Goal: Information Seeking & Learning: Check status

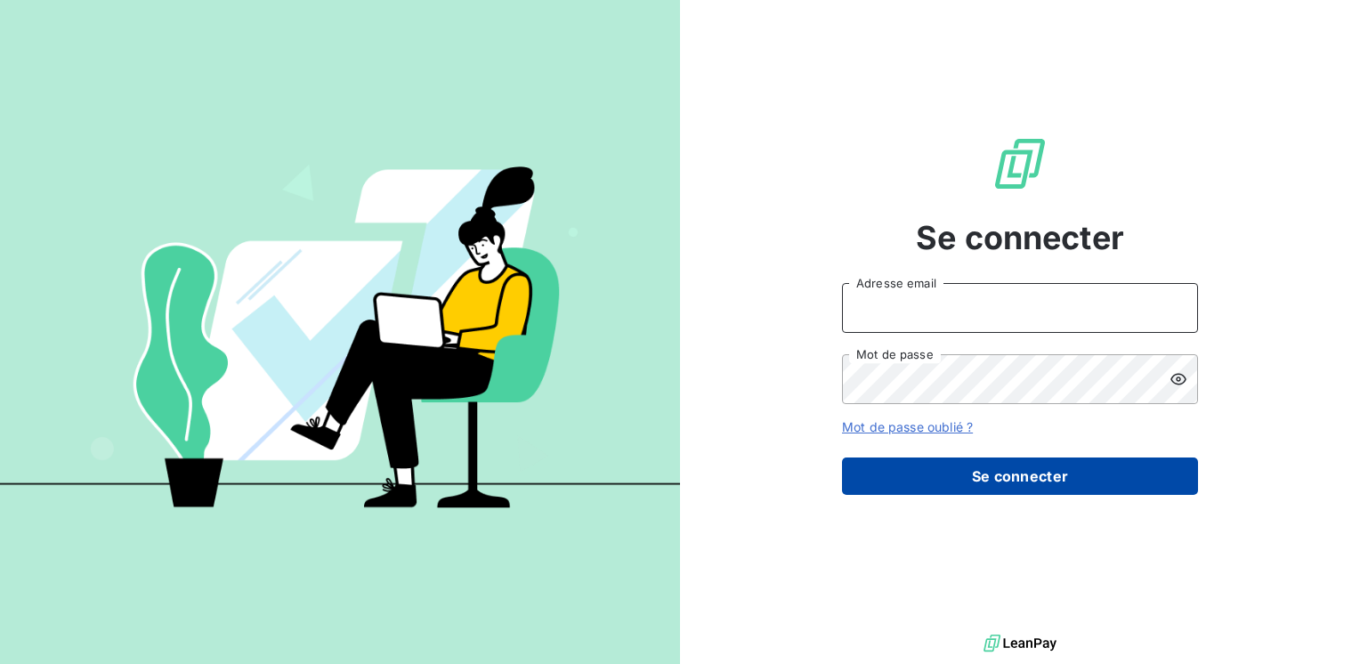
type input "[EMAIL_ADDRESS][DOMAIN_NAME]"
click at [1054, 473] on button "Se connecter" at bounding box center [1020, 475] width 356 height 37
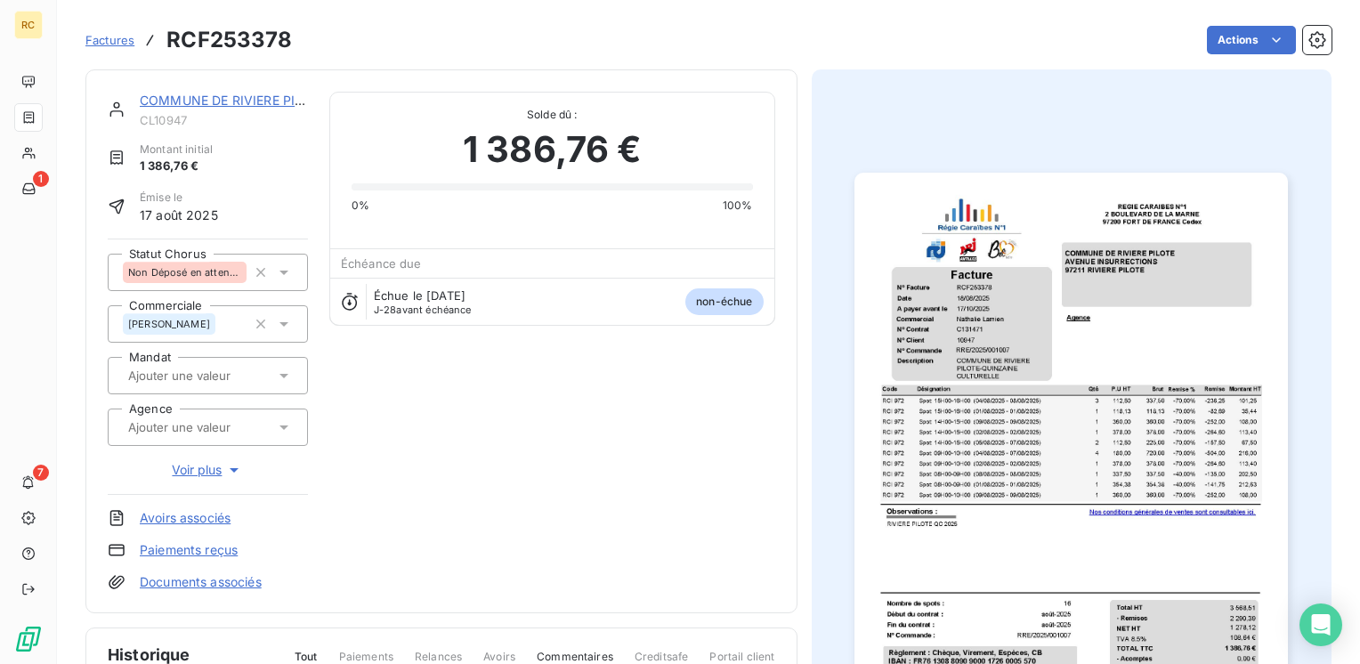
click at [111, 110] on icon at bounding box center [116, 109] width 13 height 15
click at [174, 104] on link "COMMUNE DE RIVIERE PILOTE" at bounding box center [234, 100] width 188 height 15
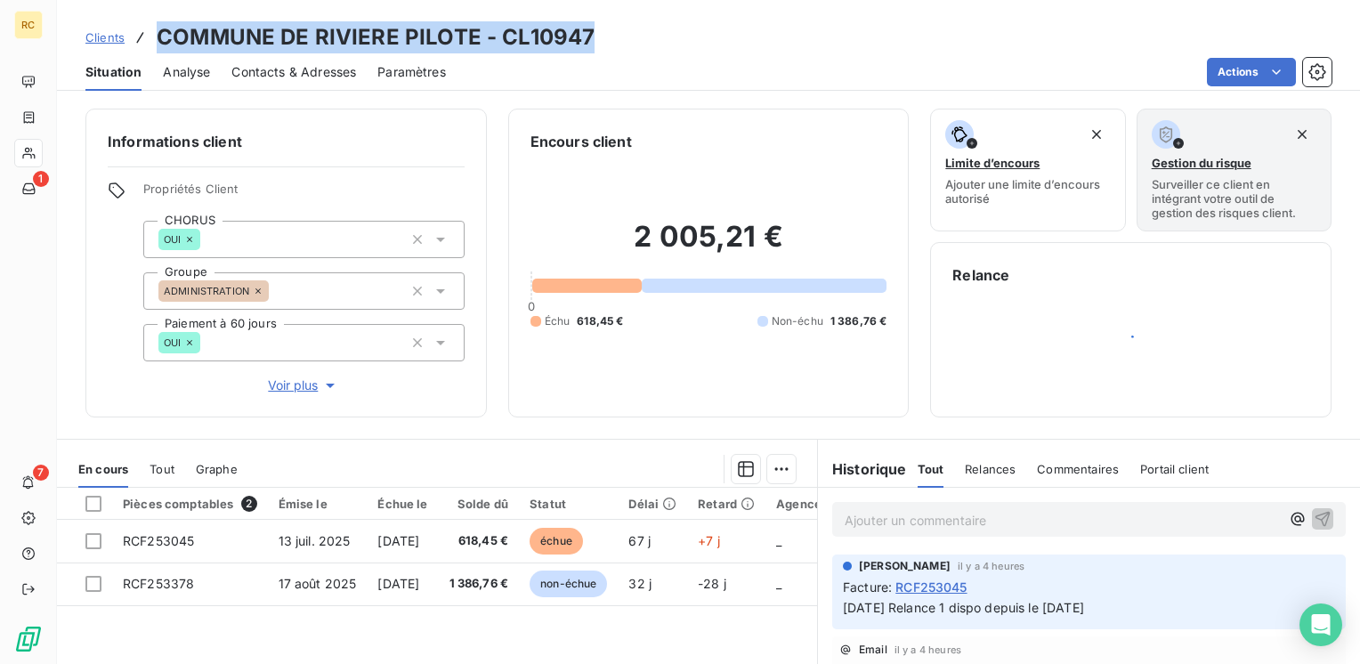
drag, startPoint x: 158, startPoint y: 39, endPoint x: 617, endPoint y: 30, distance: 459.3
click at [617, 30] on div "Clients COMMUNE DE RIVIERE PILOTE - CL10947" at bounding box center [708, 37] width 1303 height 32
copy h3 "COMMUNE DE RIVIERE PILOTE - CL10947"
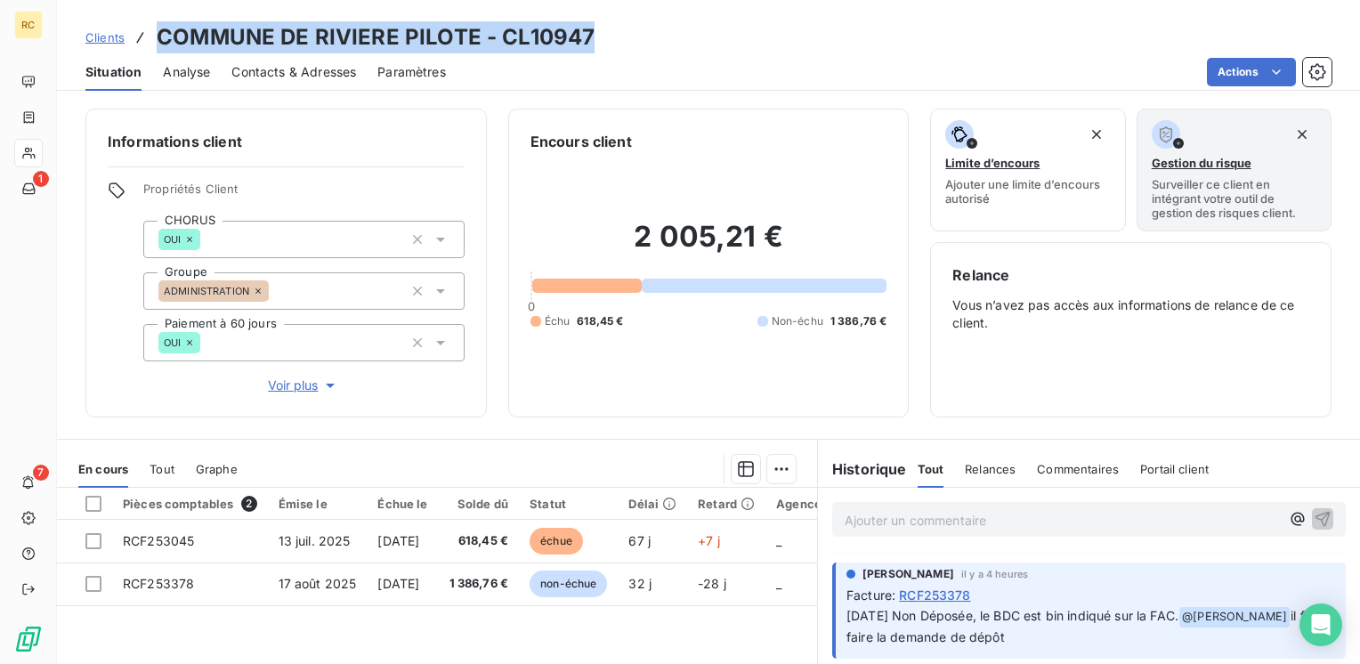
scroll to position [89, 0]
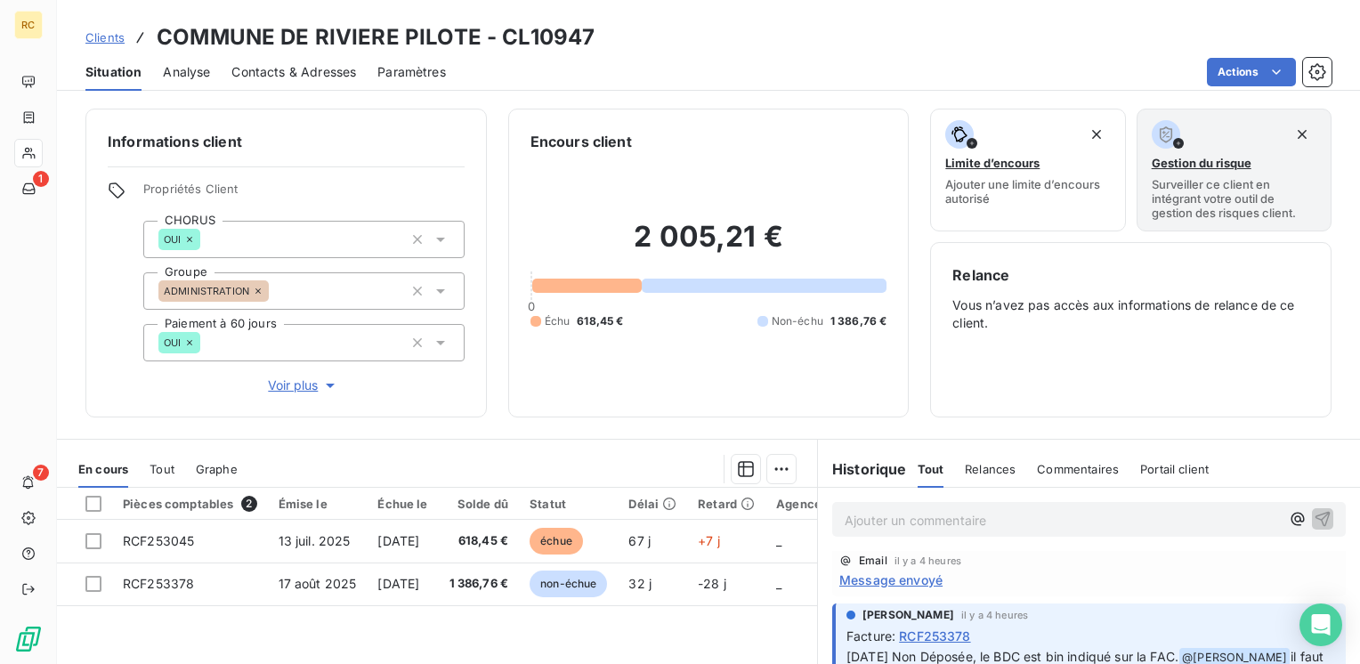
click at [925, 635] on span "RCF253378" at bounding box center [934, 635] width 71 height 19
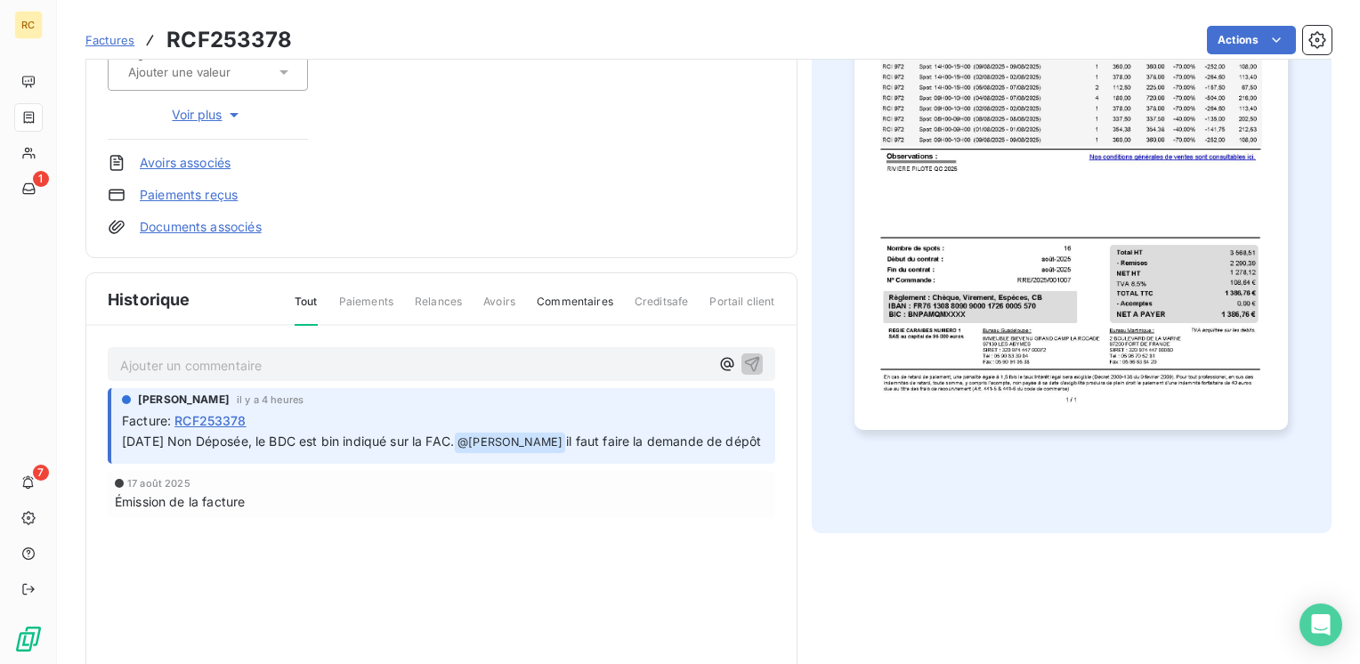
scroll to position [89, 0]
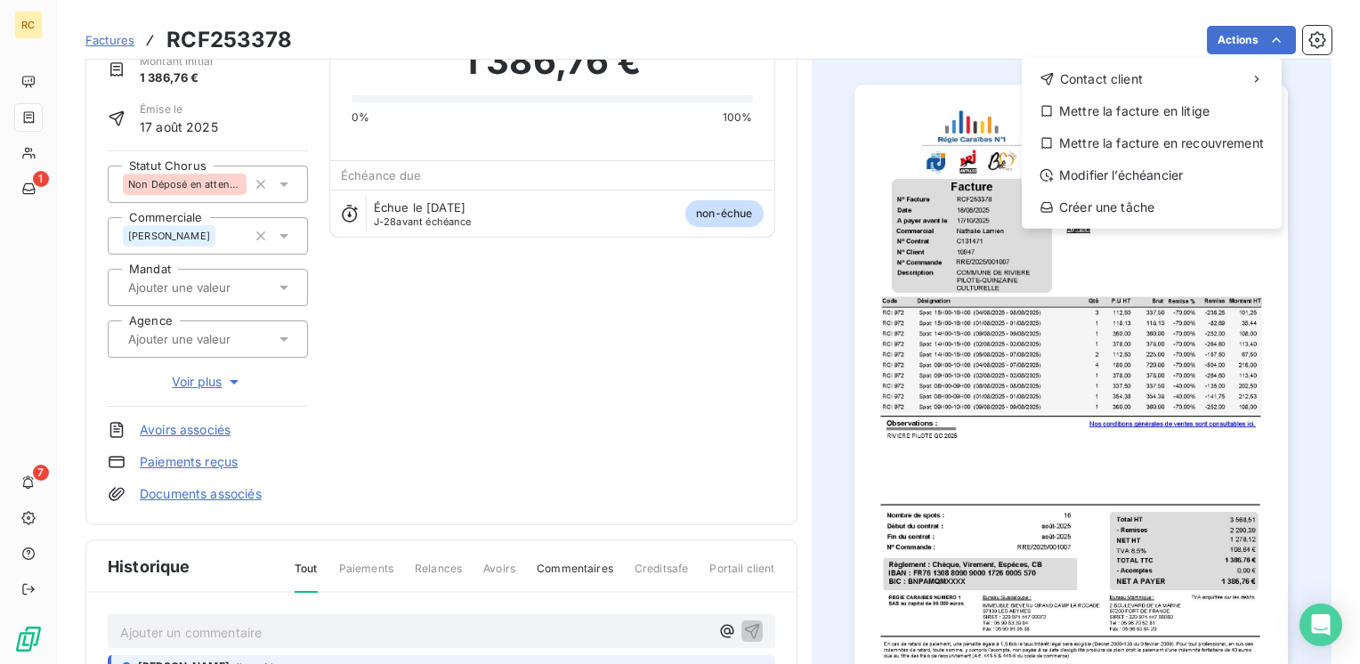
click at [1106, 463] on html "RC 1 7 Factures RCF253378 Actions Contact client Mettre la facture en litige Me…" at bounding box center [680, 332] width 1360 height 664
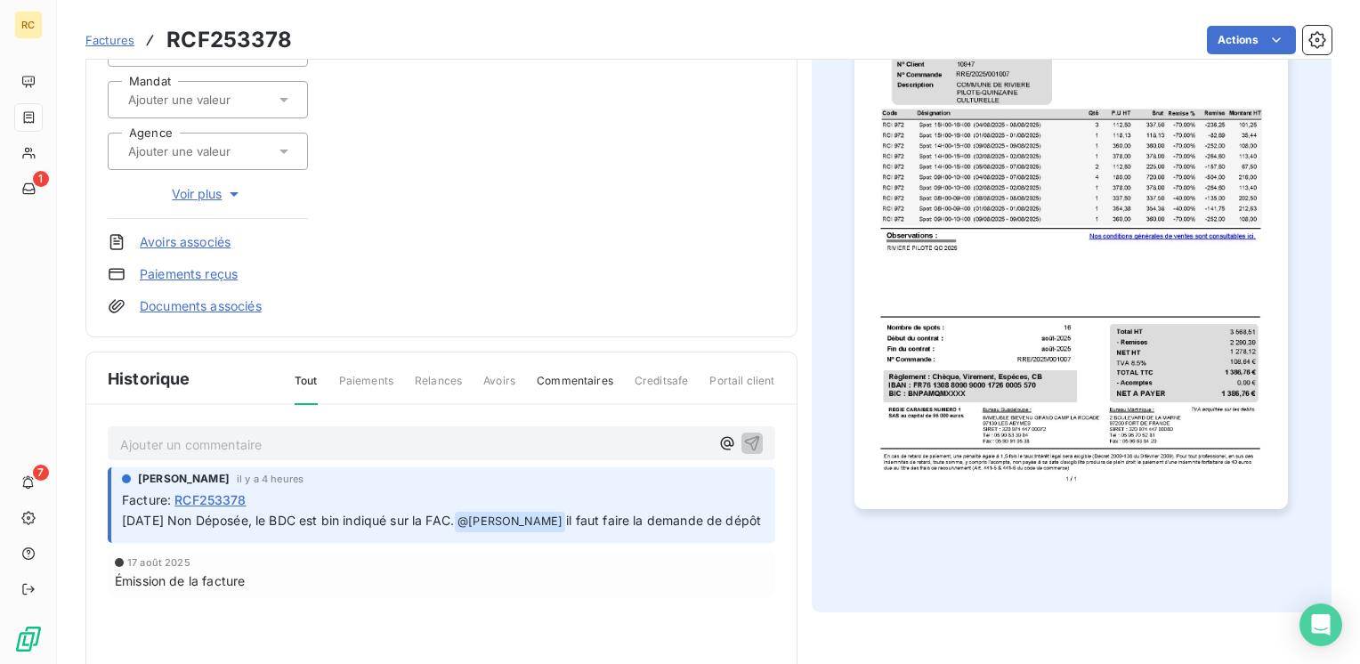
scroll to position [356, 0]
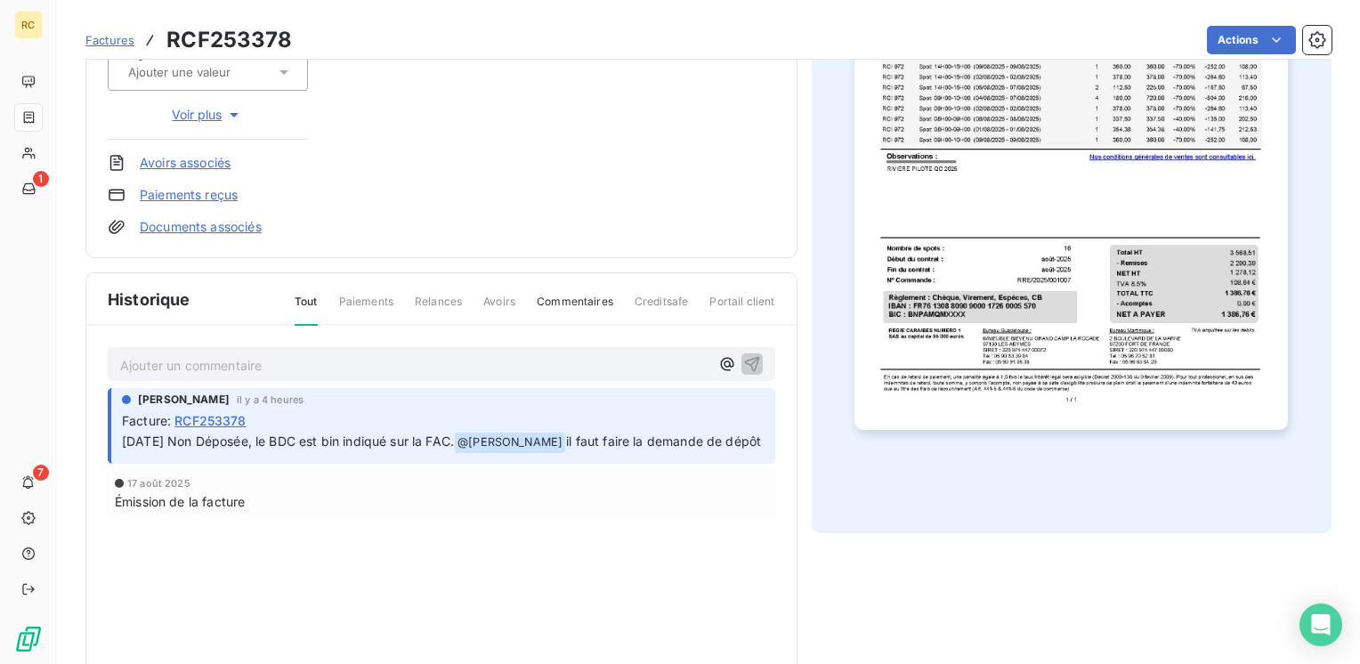
click at [168, 364] on p "Ajouter un commentaire ﻿" at bounding box center [414, 365] width 589 height 22
click at [271, 362] on span "Bjr, fait le 18/09/2025" at bounding box center [282, 363] width 101 height 15
click at [246, 356] on span "Bjr, fait le 18/09/2025" at bounding box center [282, 363] width 101 height 15
click at [326, 365] on span "Bjr, demande fait le 18/09/2025" at bounding box center [312, 363] width 160 height 15
click at [306, 361] on span "Bjr, demande faite le 18/09/2025" at bounding box center [315, 363] width 167 height 15
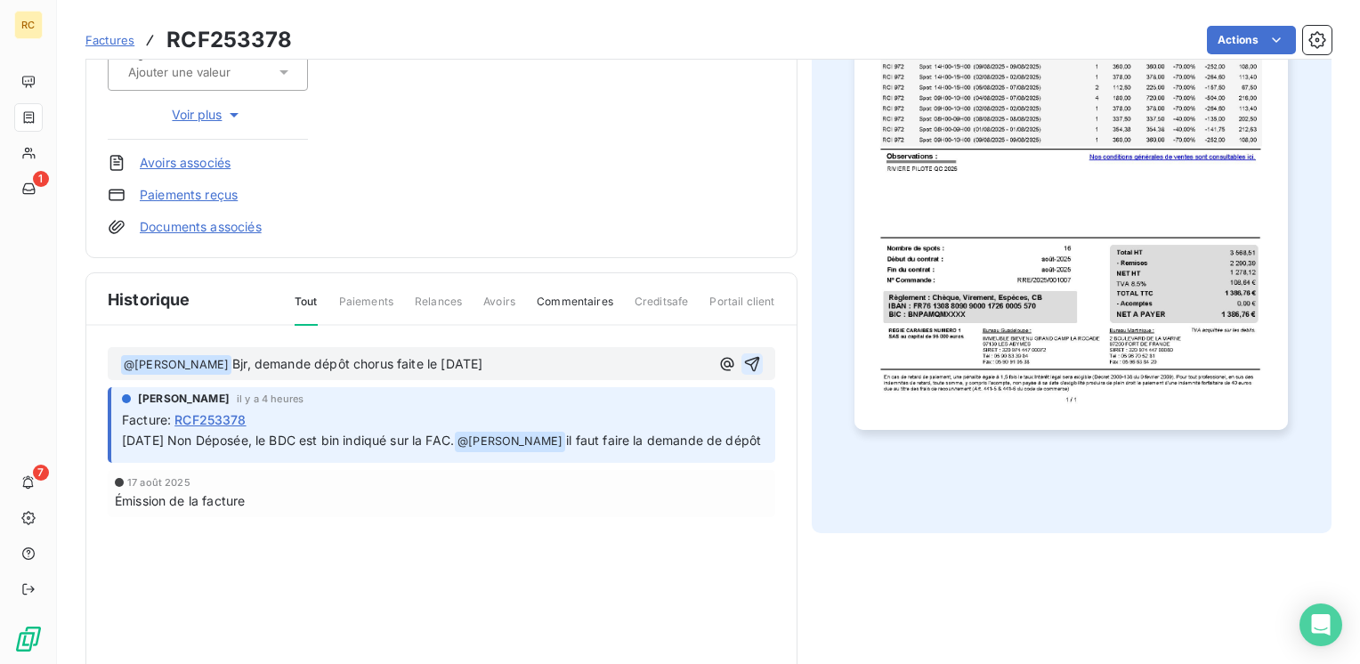
click at [751, 357] on icon "button" at bounding box center [751, 363] width 15 height 15
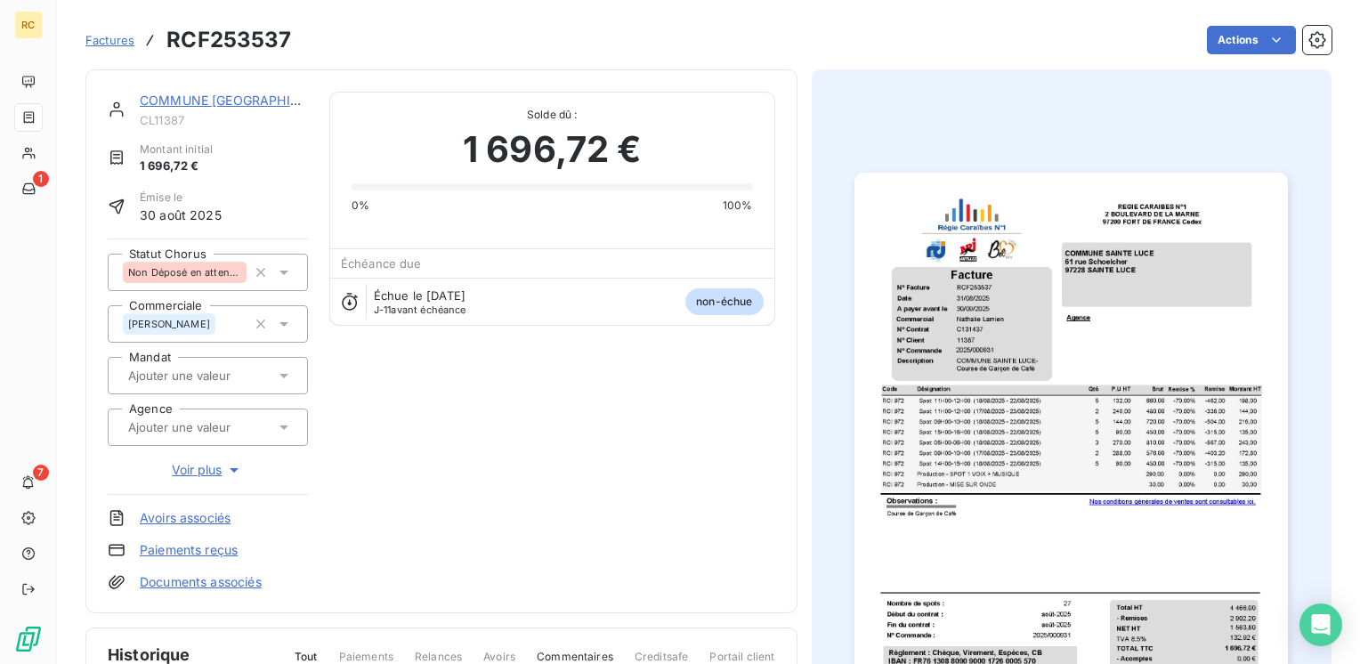
click at [249, 98] on link "COMMUNE [GEOGRAPHIC_DATA]" at bounding box center [241, 100] width 202 height 15
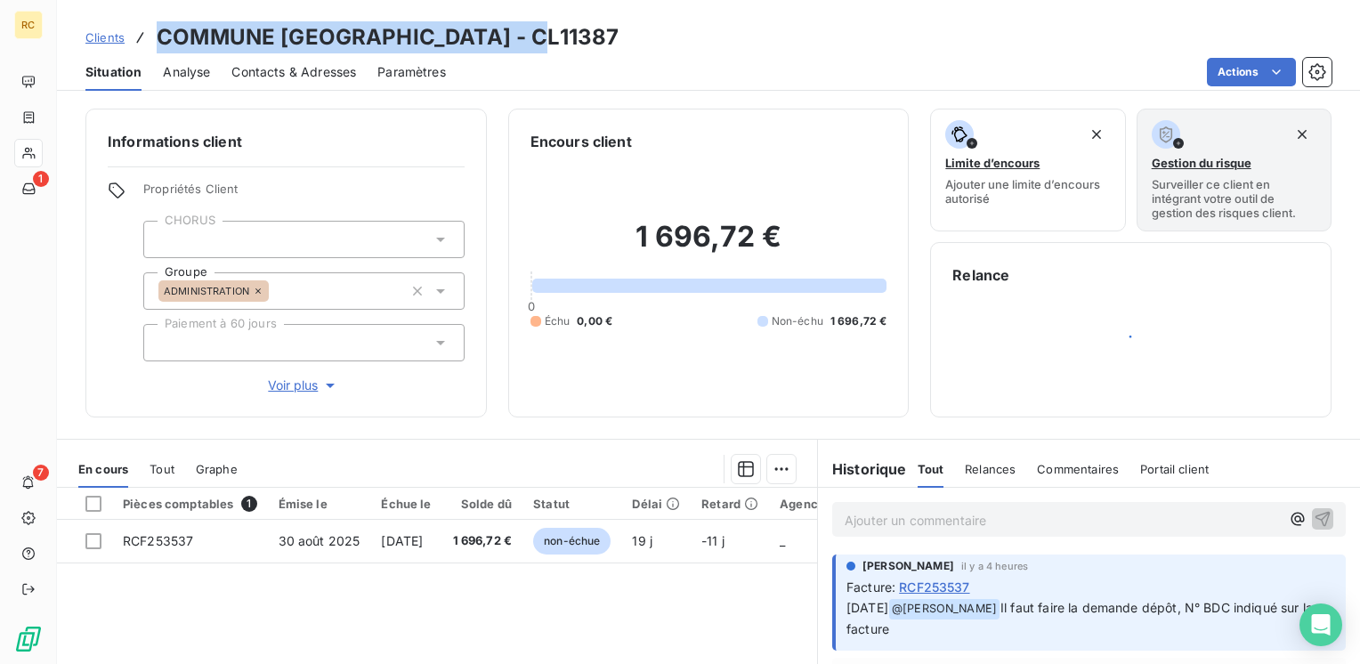
drag, startPoint x: 159, startPoint y: 38, endPoint x: 534, endPoint y: 40, distance: 374.6
click at [534, 40] on div "Clients COMMUNE SAINTE LUCE - CL11387" at bounding box center [708, 37] width 1303 height 32
copy h3 "COMMUNE SAINTE LUCE - CL11387"
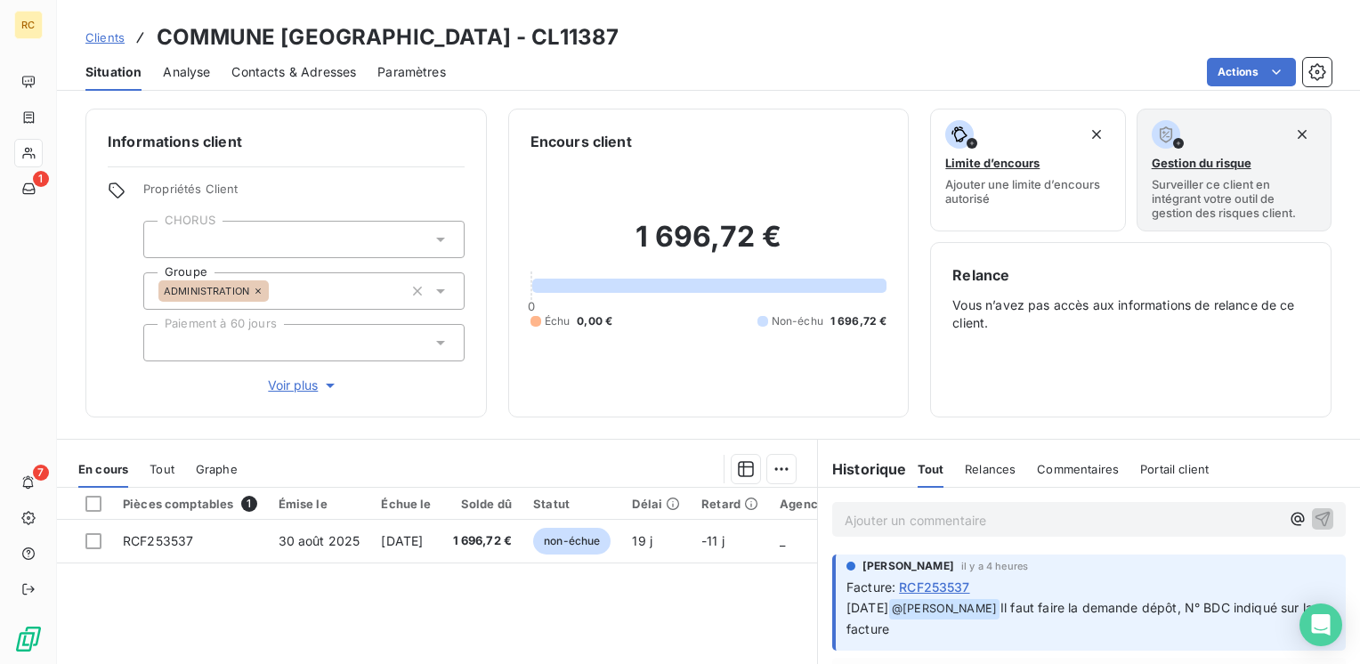
click at [900, 520] on p "Ajouter un commentaire ﻿" at bounding box center [1061, 520] width 435 height 22
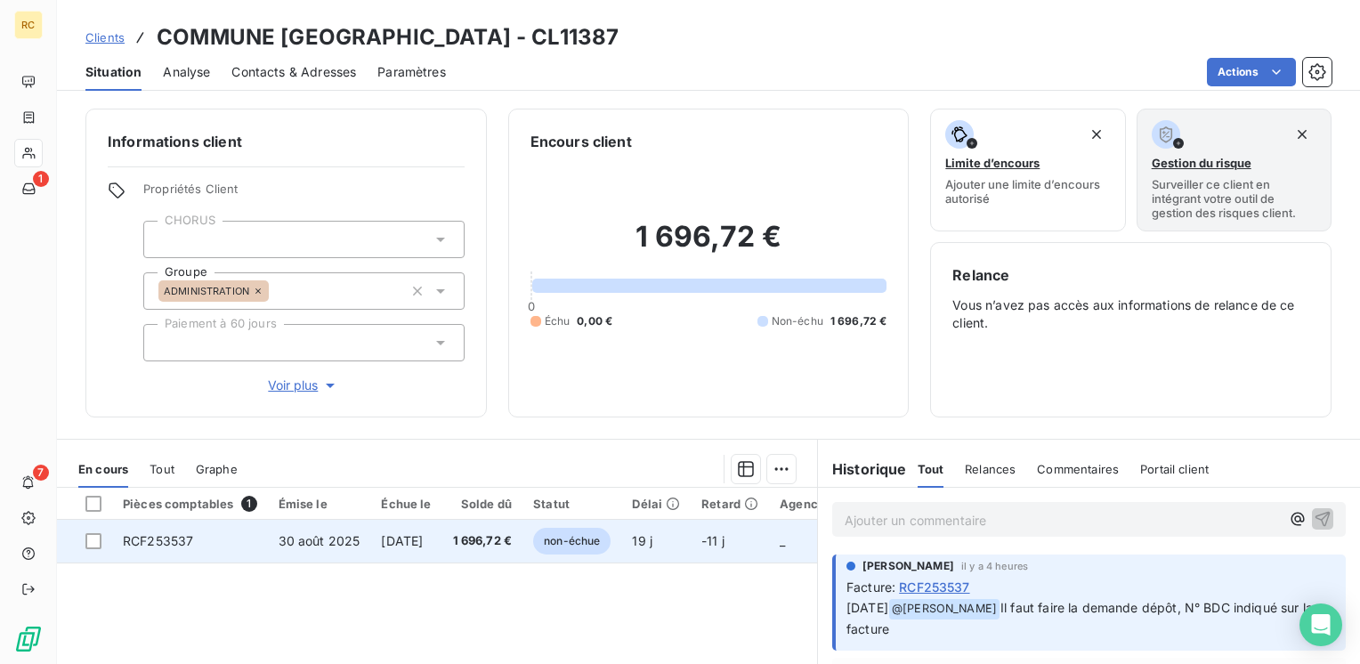
click at [304, 545] on span "30 août 2025" at bounding box center [320, 540] width 82 height 15
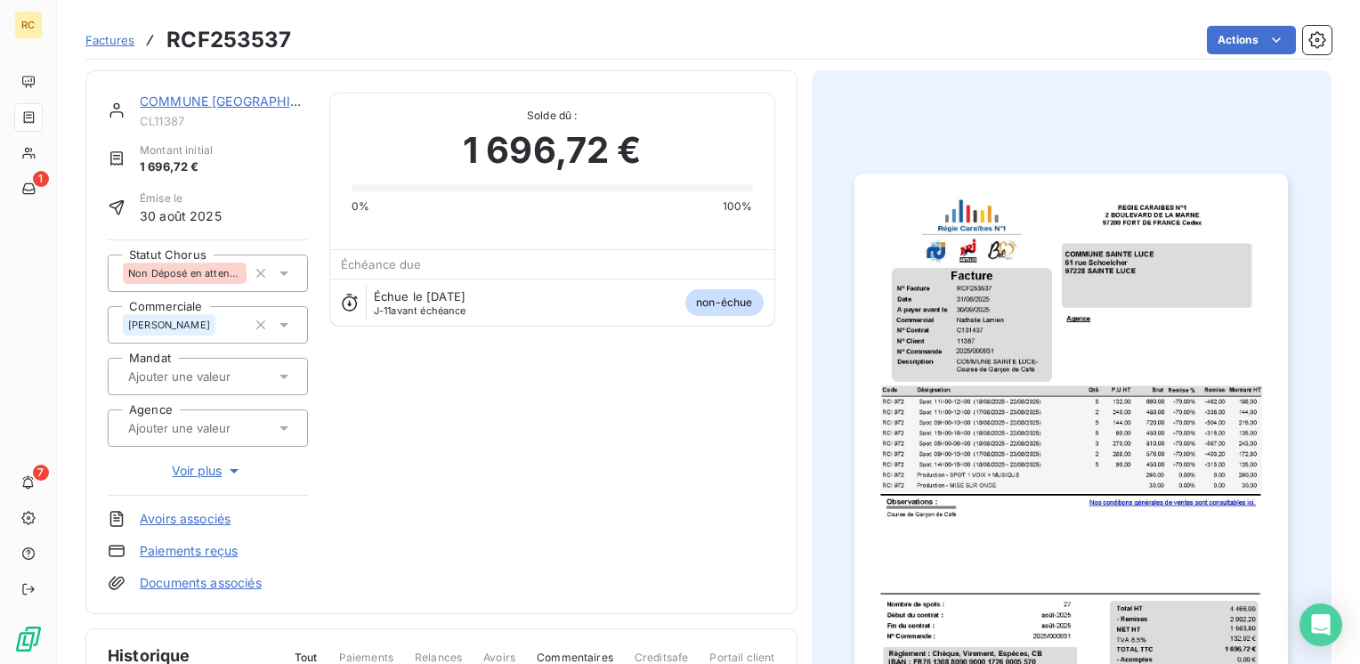
scroll to position [405, 0]
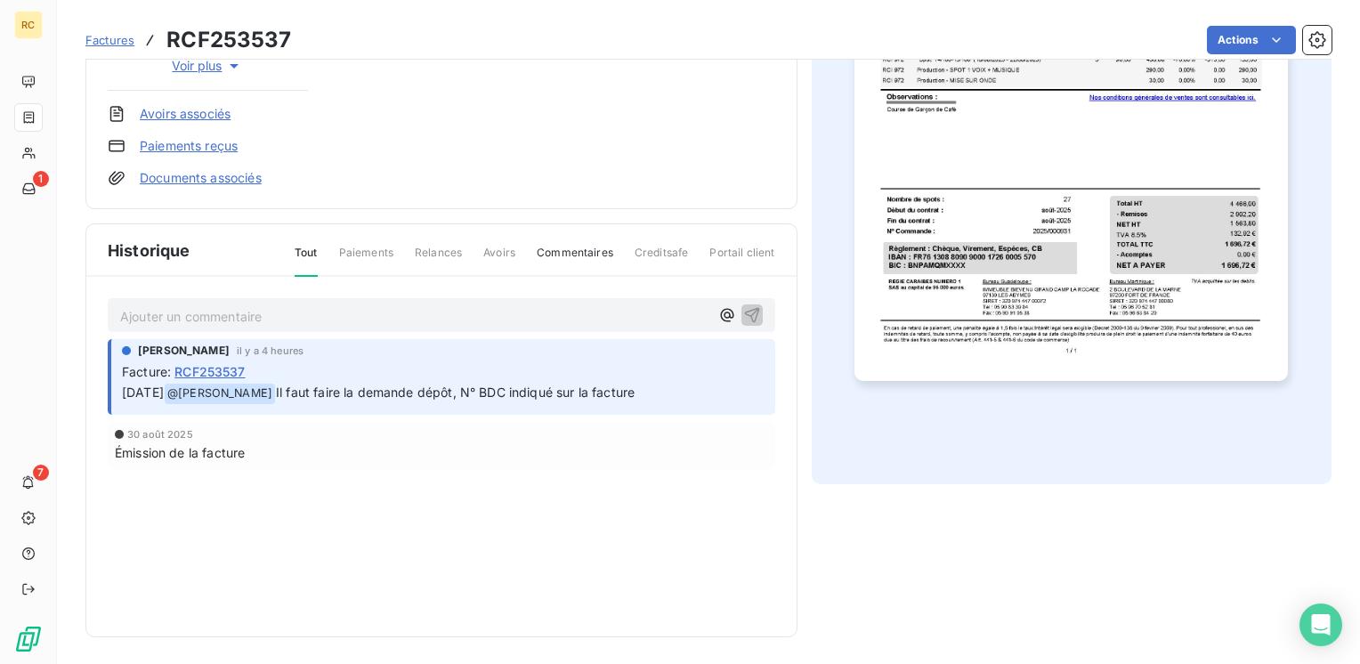
click at [180, 305] on p "Ajouter un commentaire ﻿" at bounding box center [414, 316] width 589 height 22
click at [747, 308] on icon "button" at bounding box center [751, 314] width 15 height 15
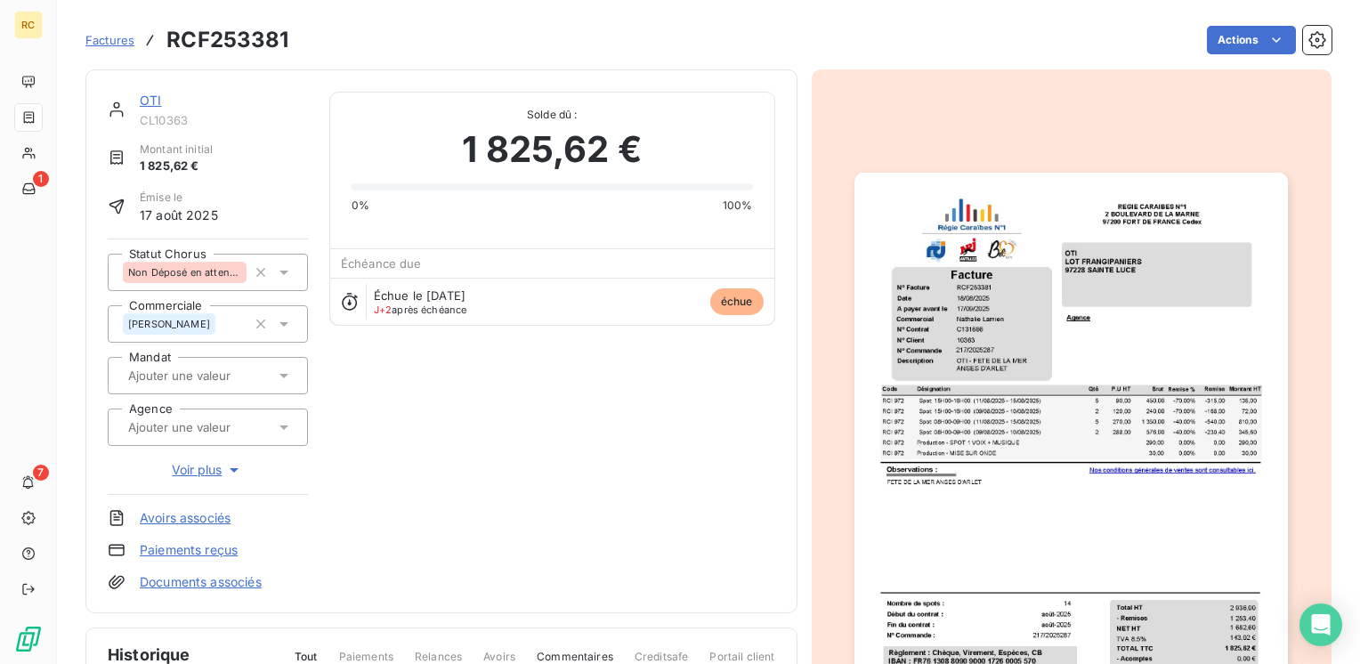
click at [1082, 346] on img "button" at bounding box center [1070, 479] width 433 height 612
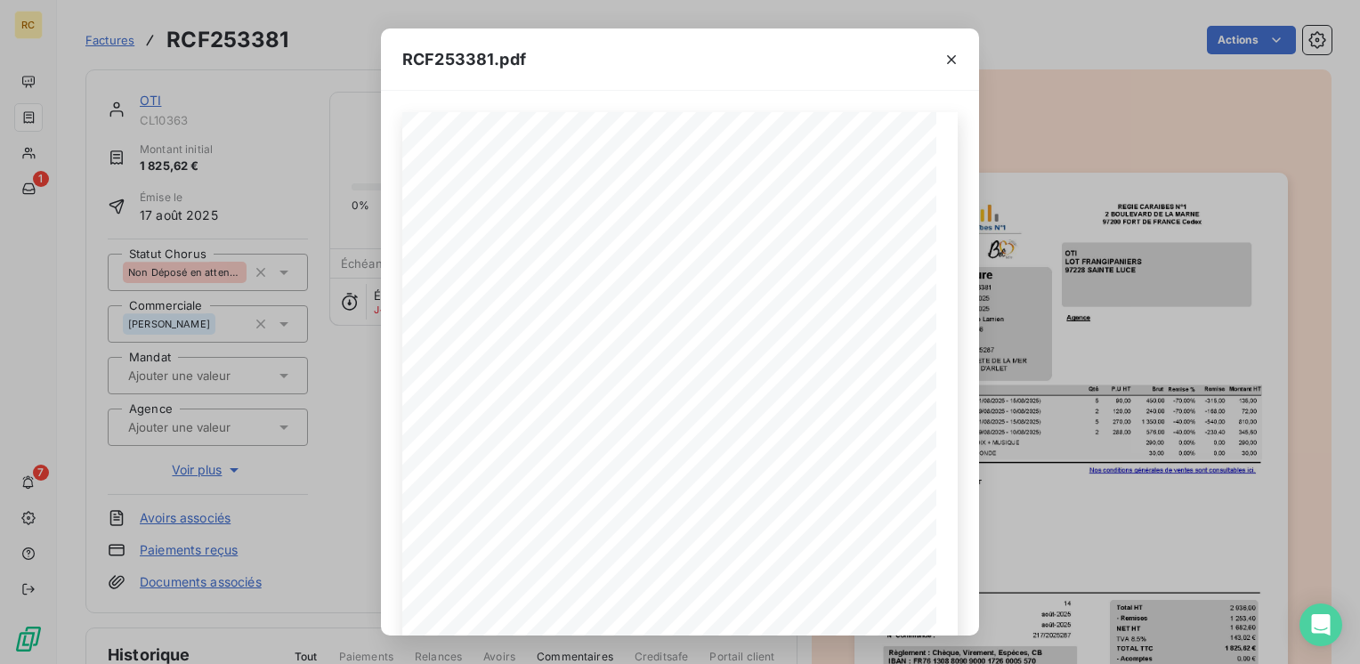
click at [312, 480] on div "RCF253381.pdf 5 Spot: 15H00-16H00 ([DATE] - [DATE]) 135,00 RCI 972 90,00 450,00…" at bounding box center [680, 332] width 1360 height 664
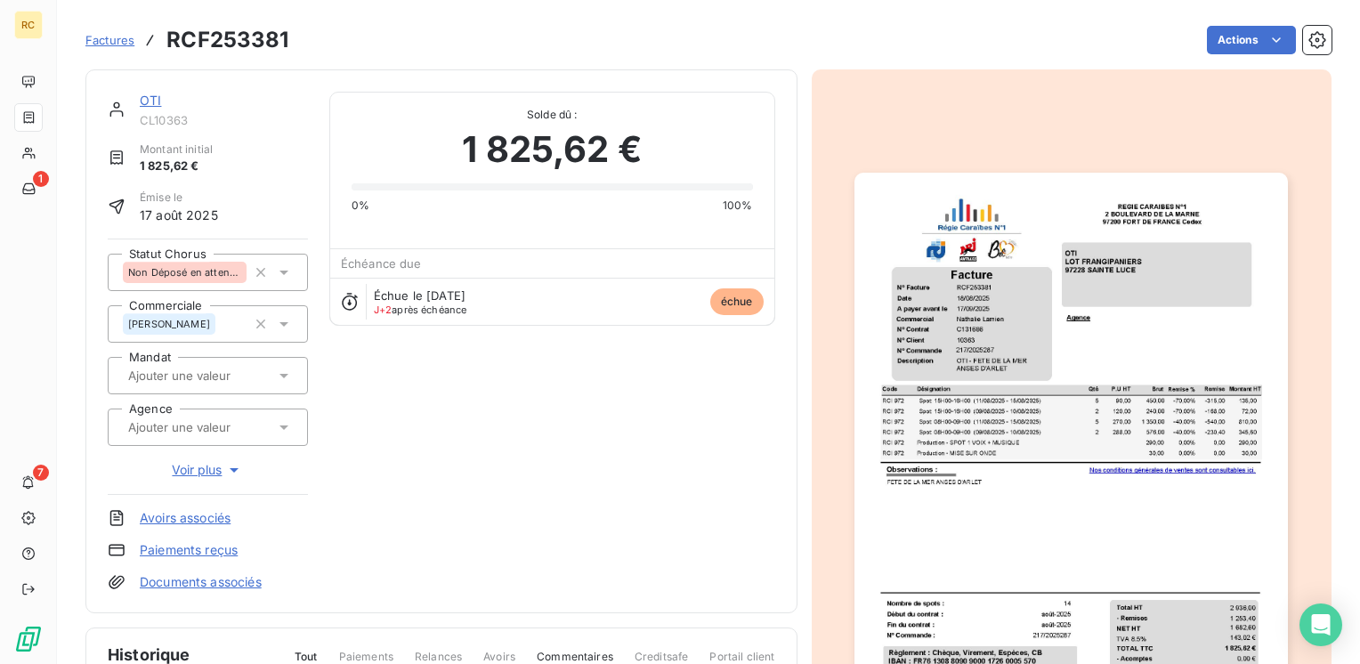
click at [136, 105] on div "OTI CL10363" at bounding box center [208, 110] width 200 height 36
click at [146, 103] on link "OTI" at bounding box center [150, 100] width 21 height 15
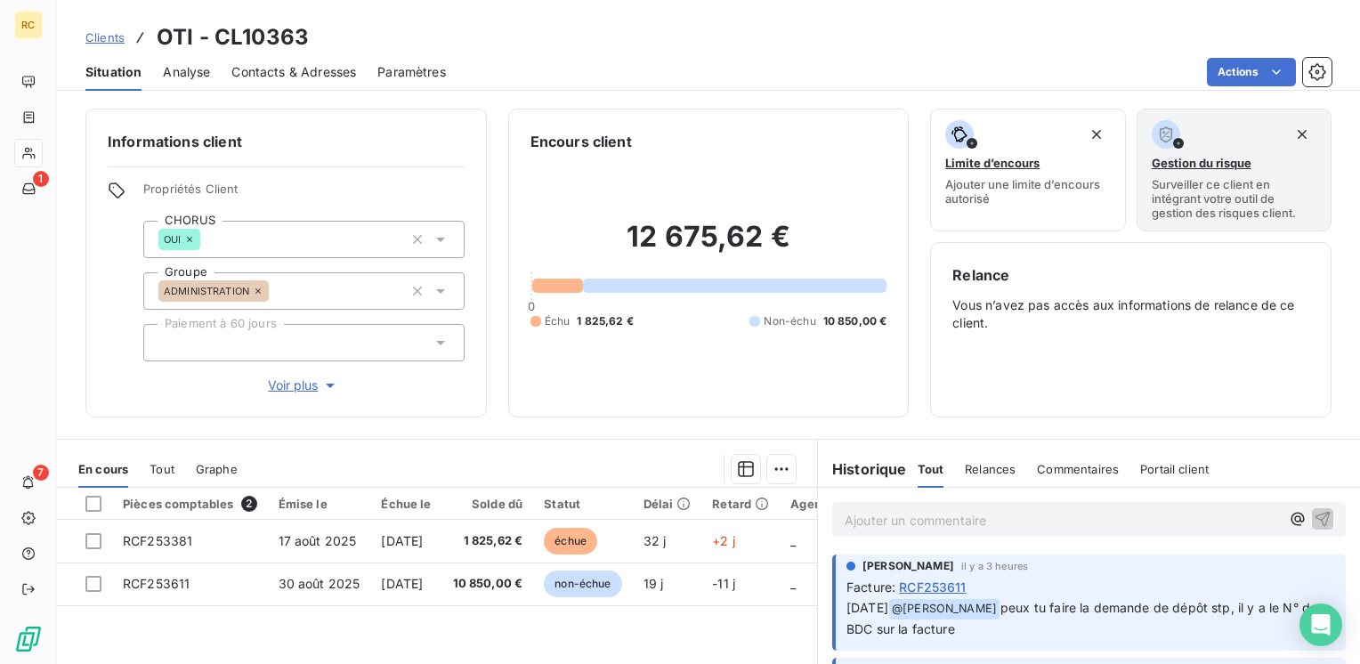
click at [103, 41] on span "Clients" at bounding box center [104, 37] width 39 height 14
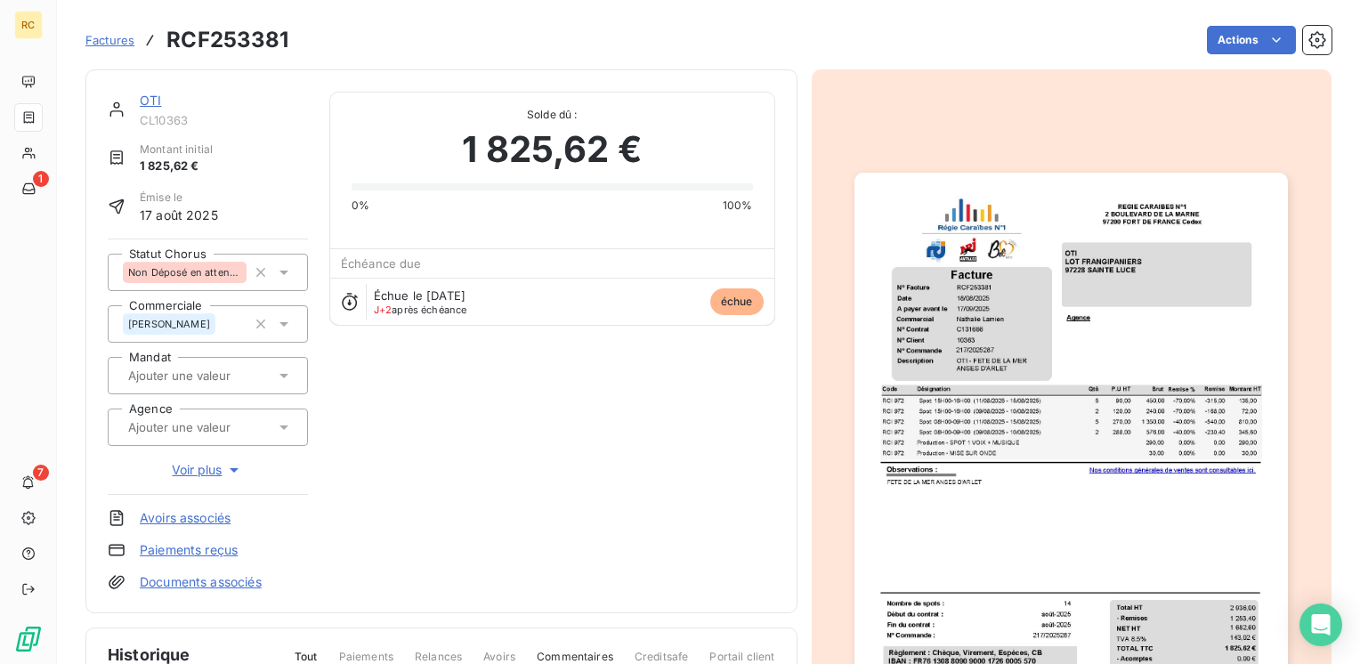
click at [146, 98] on link "OTI" at bounding box center [150, 100] width 21 height 15
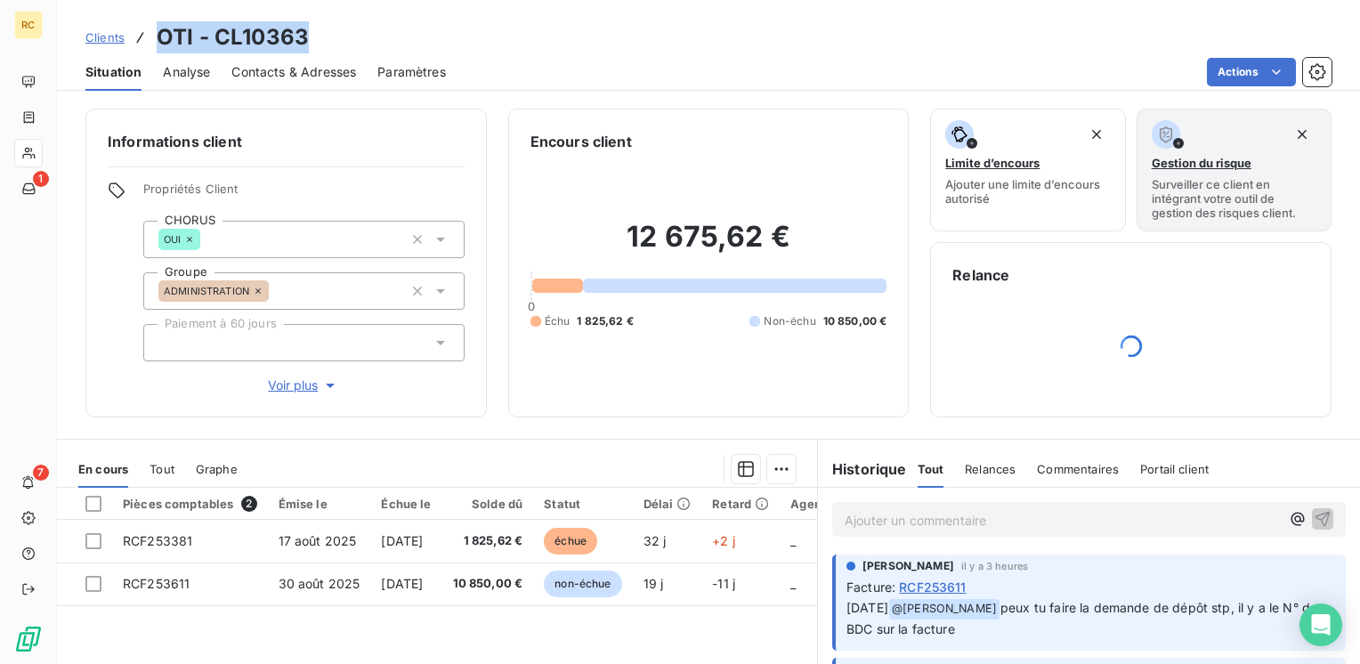
drag, startPoint x: 156, startPoint y: 34, endPoint x: 374, endPoint y: 43, distance: 218.2
click at [374, 43] on div "Clients OTI - CL10363" at bounding box center [708, 37] width 1303 height 32
copy h3 "OTI - CL10363"
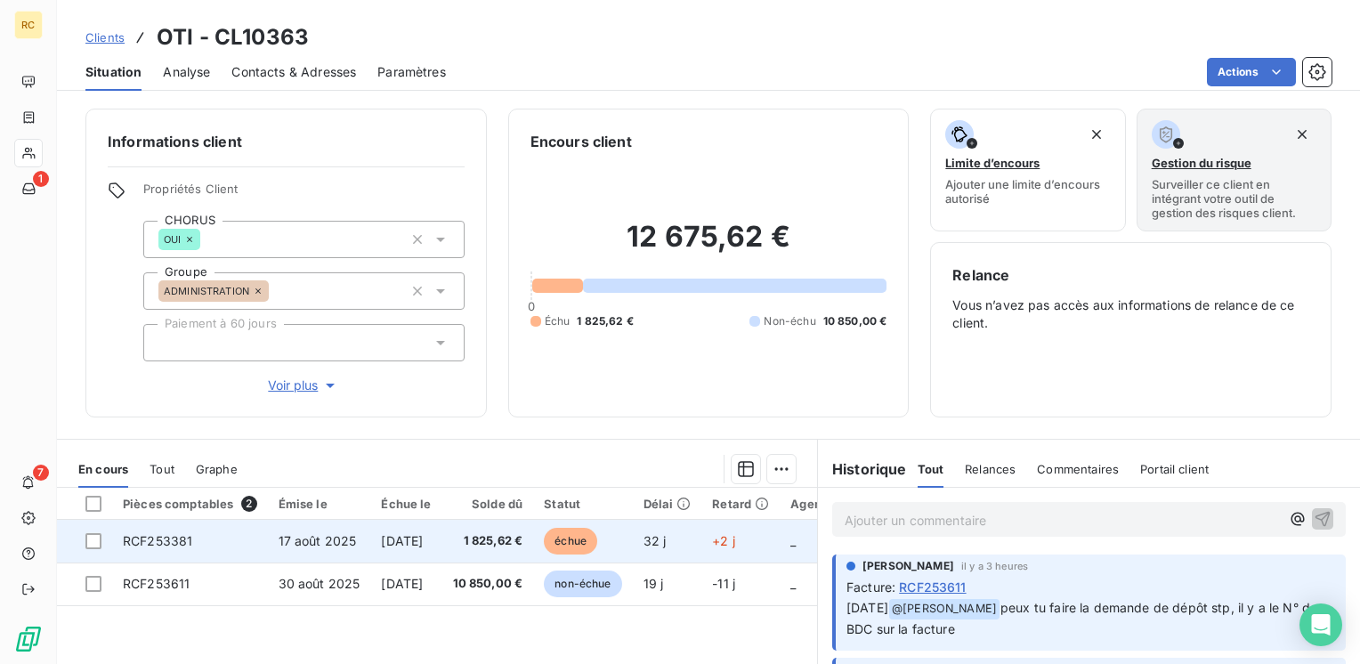
click at [340, 537] on span "17 août 2025" at bounding box center [318, 540] width 78 height 15
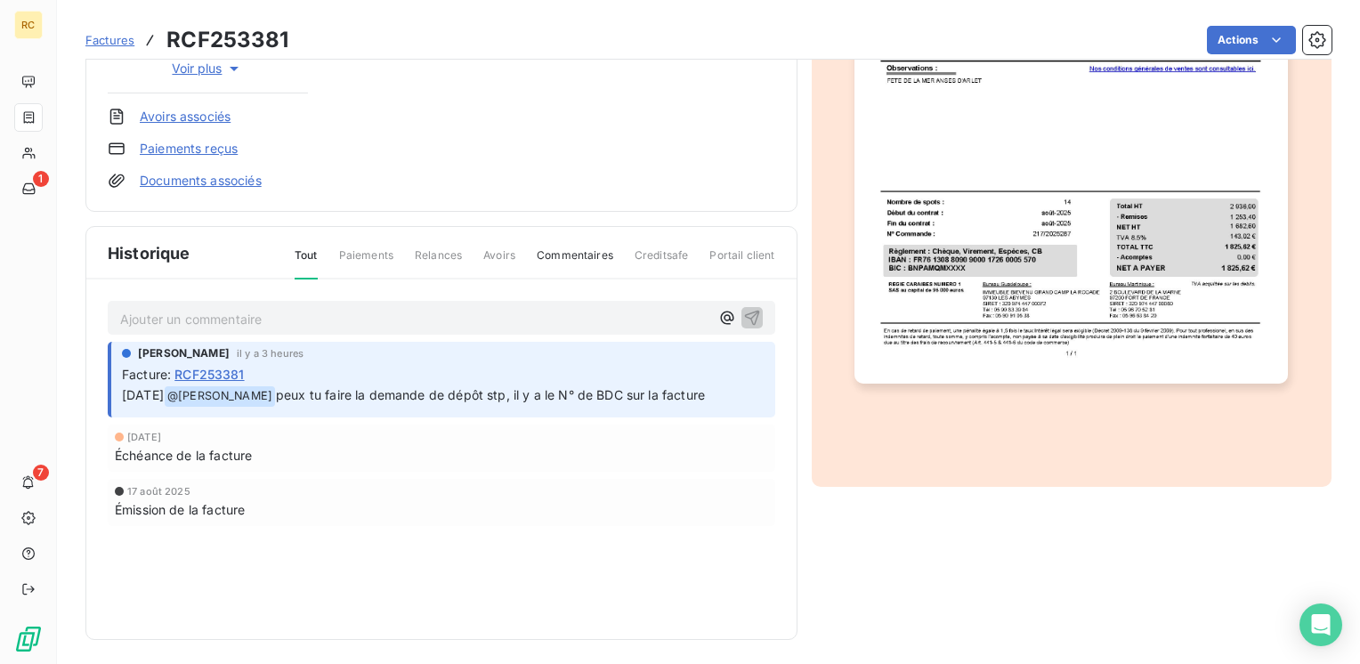
scroll to position [405, 0]
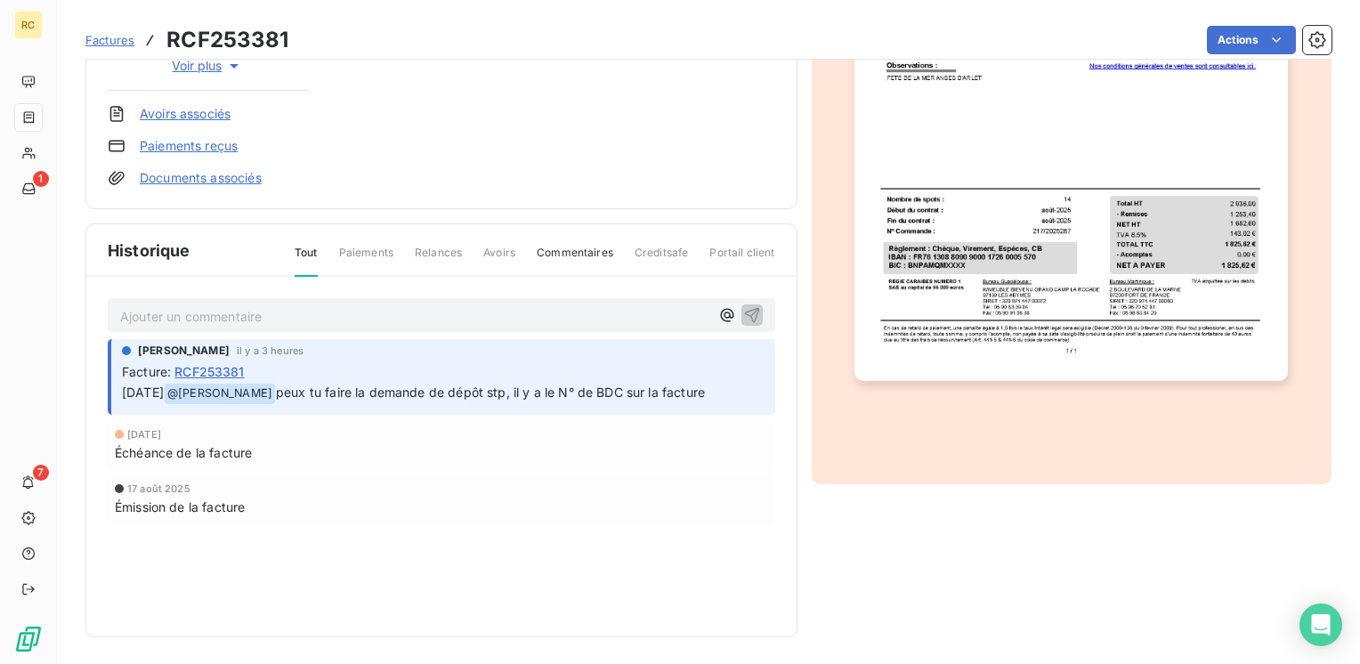
click at [174, 311] on p "Ajouter un commentaire ﻿" at bounding box center [414, 316] width 589 height 22
click at [748, 315] on icon "button" at bounding box center [752, 315] width 18 height 18
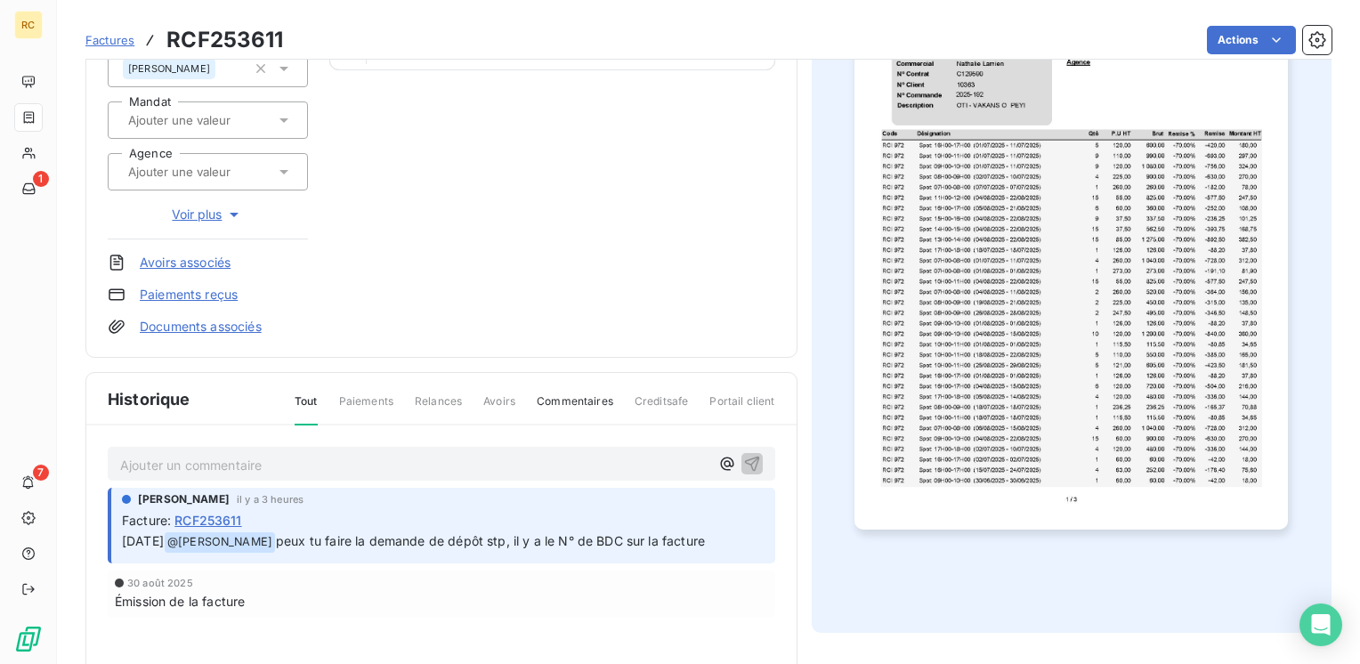
scroll to position [356, 0]
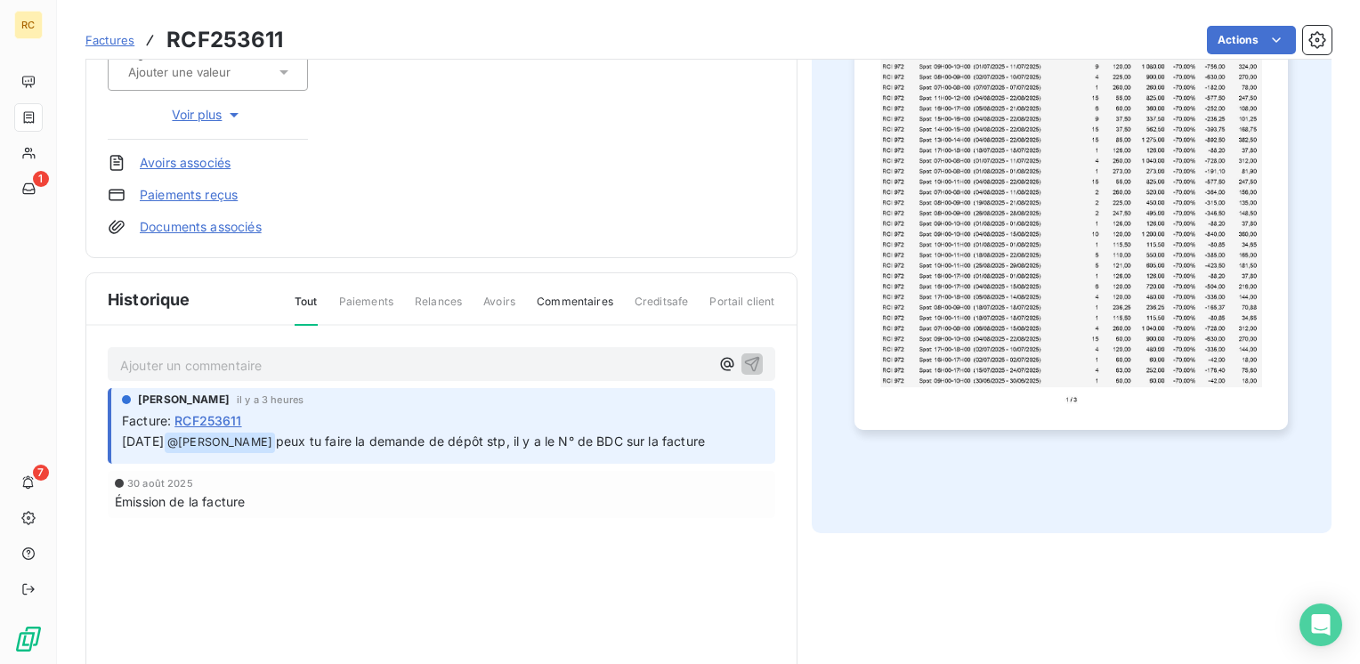
click at [158, 359] on p "Ajouter un commentaire ﻿" at bounding box center [414, 365] width 589 height 22
click at [745, 361] on icon "button" at bounding box center [751, 363] width 15 height 15
